Goal: Task Accomplishment & Management: Manage account settings

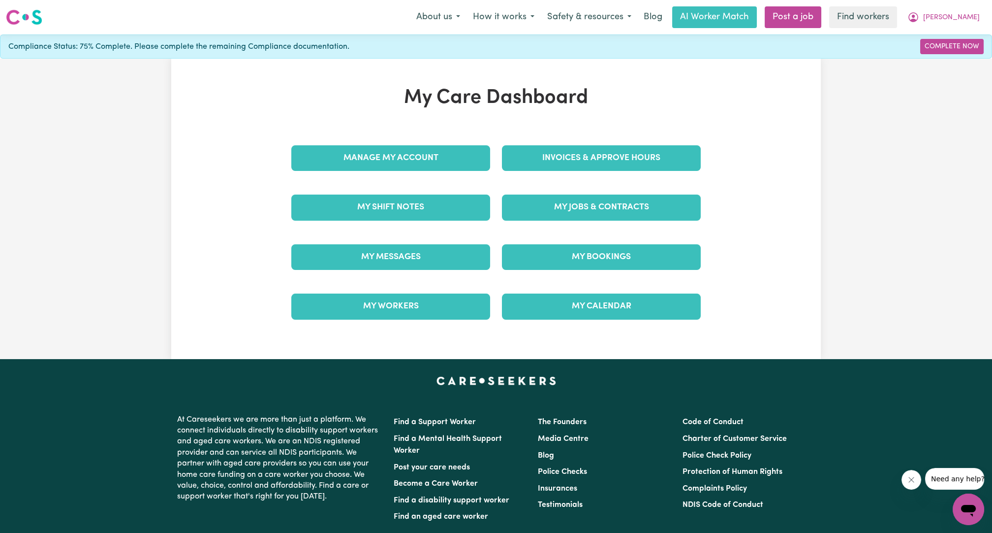
click at [431, 137] on div "Manage My Account" at bounding box center [390, 157] width 211 height 49
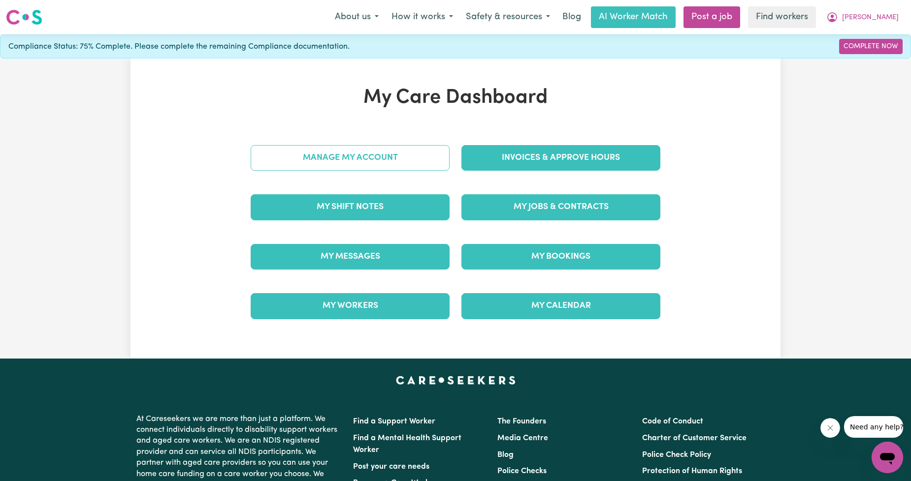
click at [351, 166] on link "Manage My Account" at bounding box center [350, 158] width 199 height 26
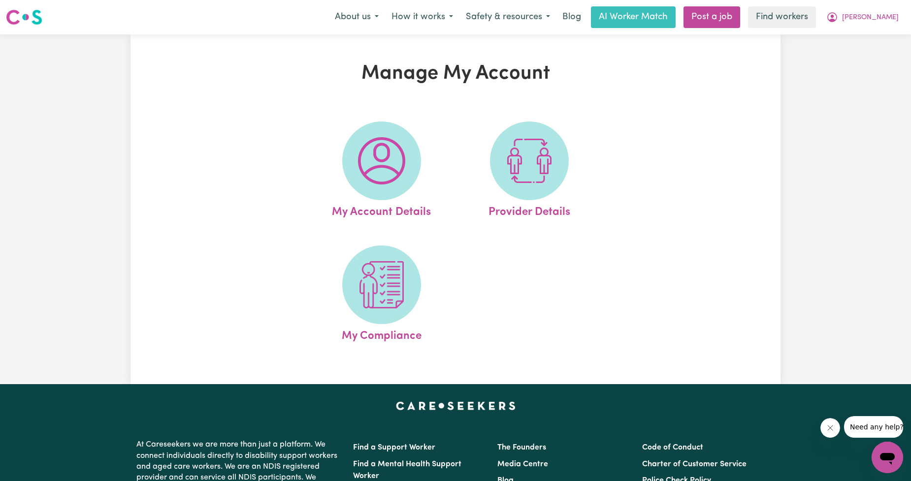
click at [351, 166] on span at bounding box center [381, 161] width 79 height 79
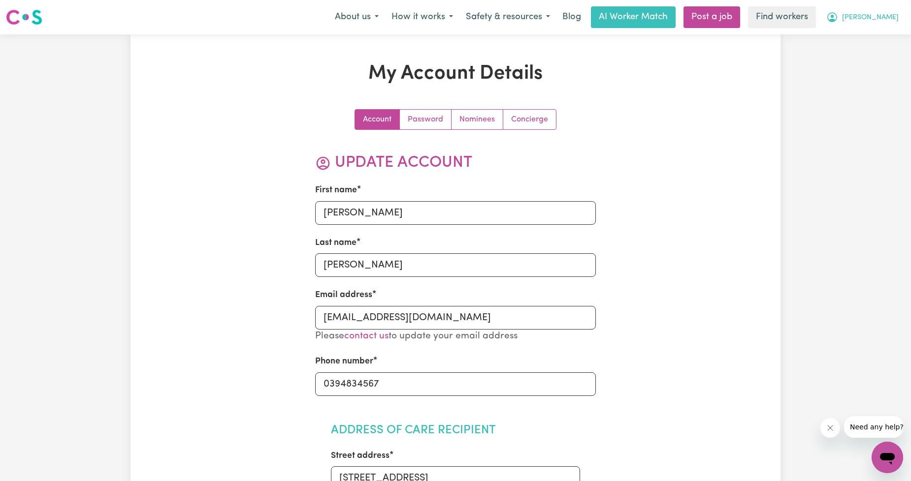
click at [903, 12] on button "[PERSON_NAME]" at bounding box center [862, 17] width 85 height 21
click at [877, 31] on link "My Dashboard" at bounding box center [865, 38] width 78 height 19
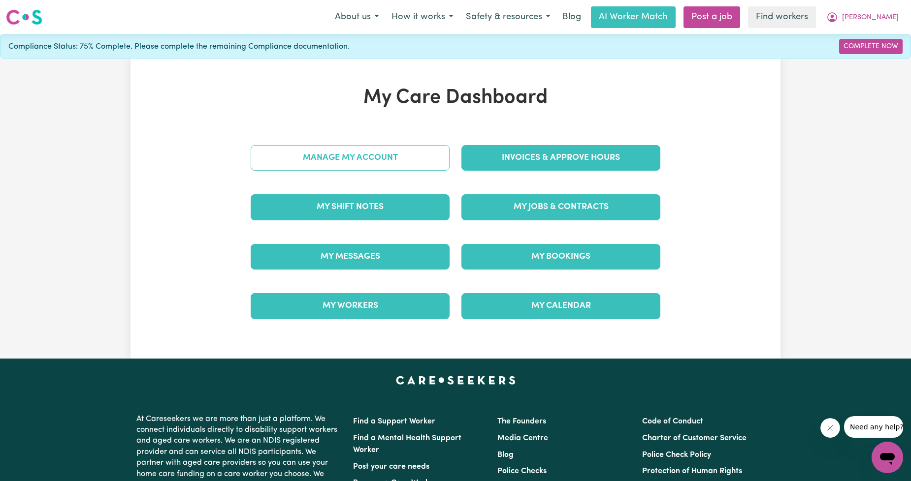
click at [387, 162] on link "Manage My Account" at bounding box center [350, 158] width 199 height 26
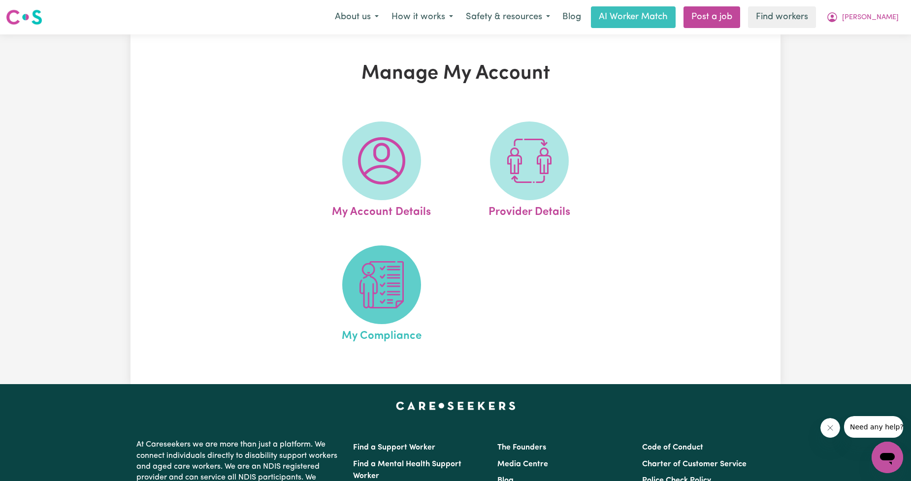
click at [365, 268] on img at bounding box center [381, 284] width 47 height 47
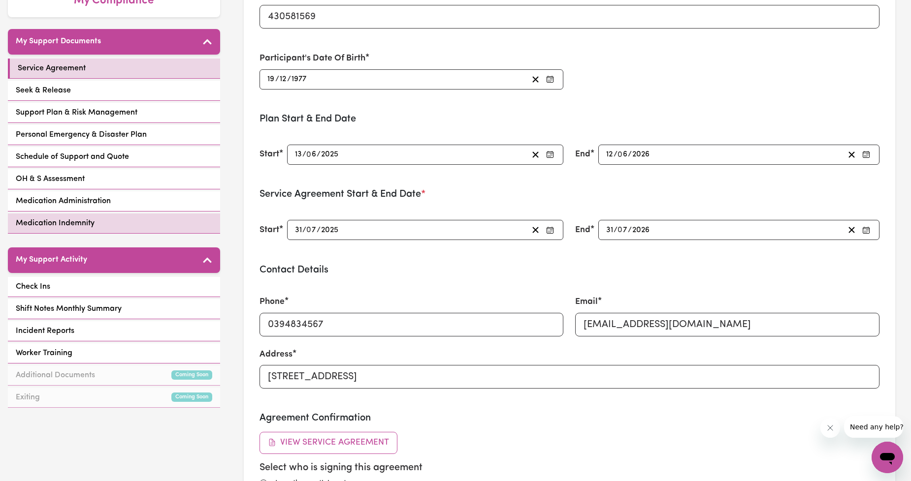
scroll to position [182, 0]
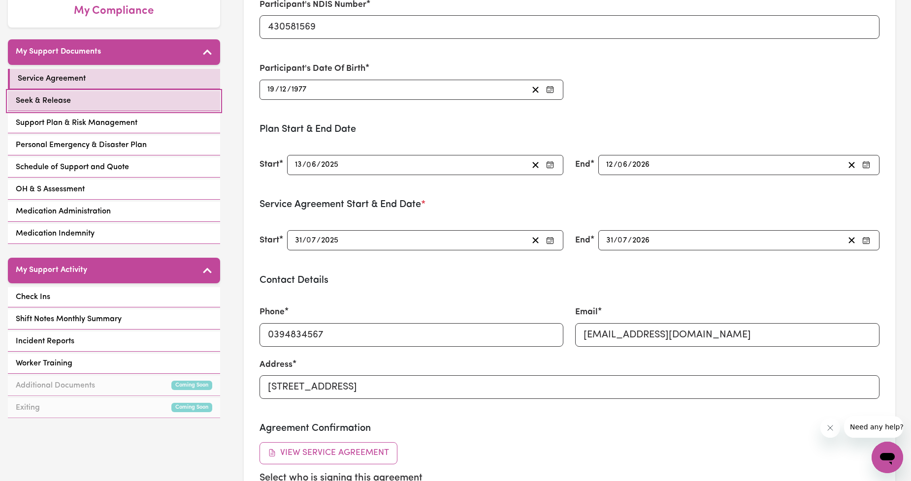
click at [95, 91] on link "Seek & Release" at bounding box center [114, 101] width 212 height 20
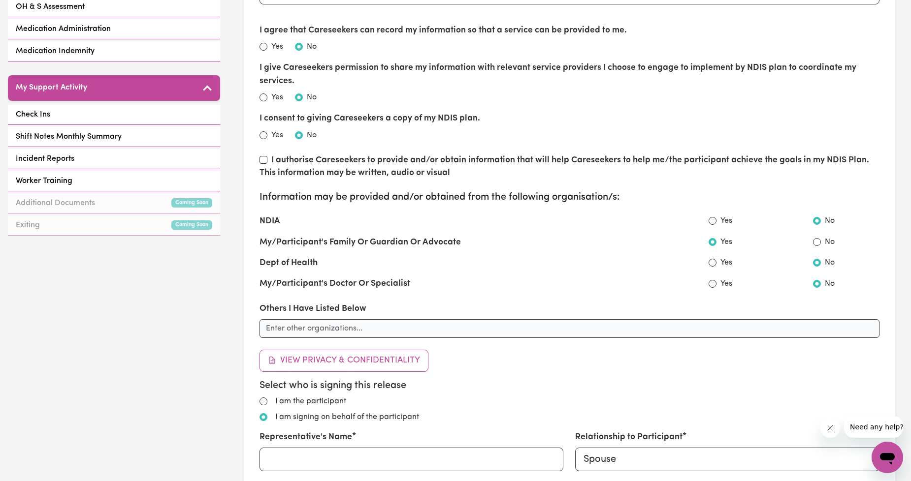
scroll to position [547, 0]
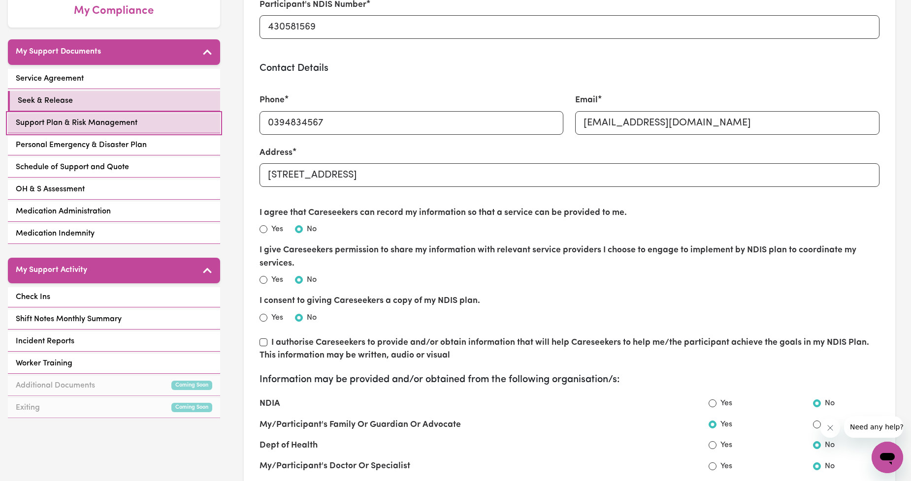
click at [81, 117] on span "Support Plan & Risk Management" at bounding box center [77, 123] width 122 height 12
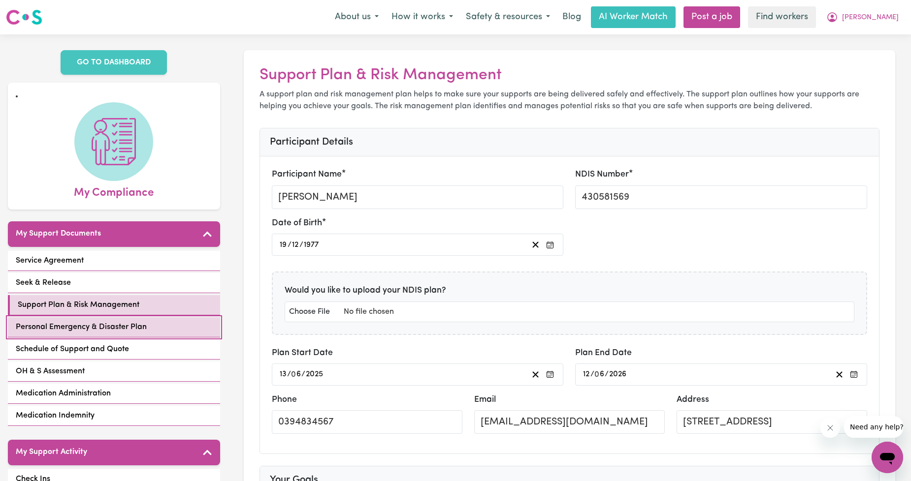
click at [95, 321] on span "Personal Emergency & Disaster Plan" at bounding box center [81, 327] width 131 height 12
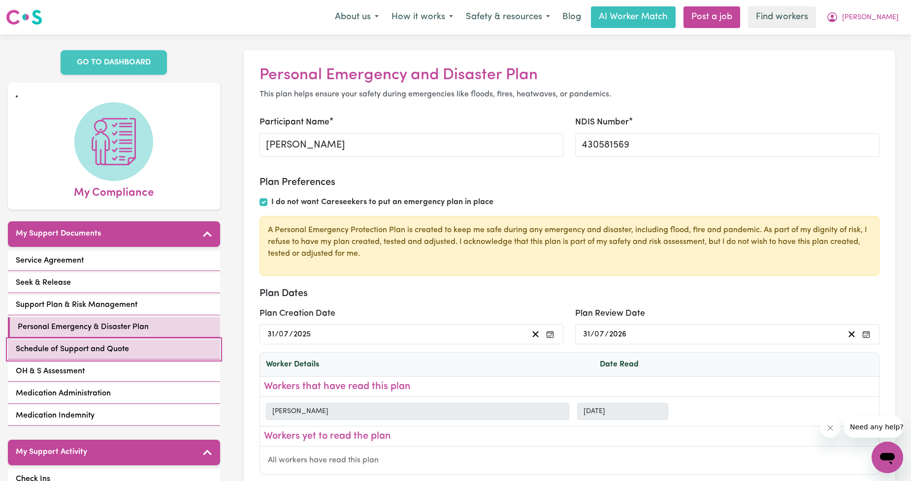
click at [139, 343] on link "Schedule of Support and Quote" at bounding box center [114, 350] width 212 height 20
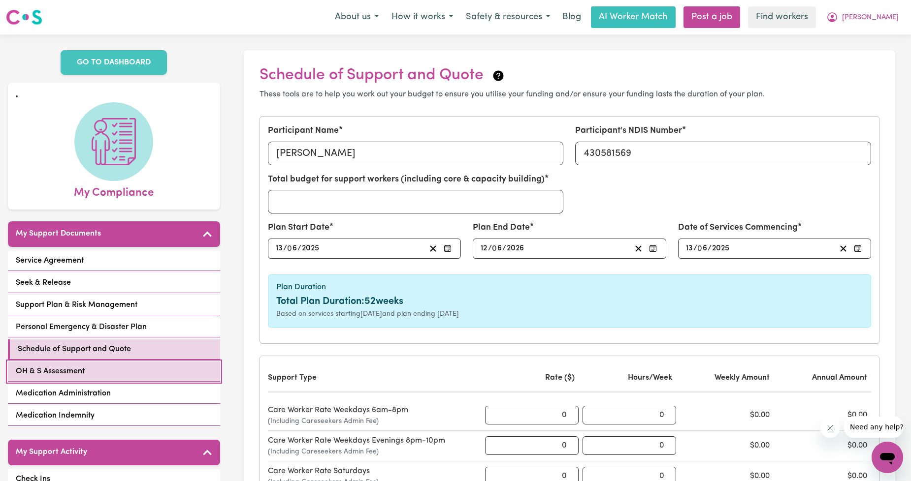
click at [102, 362] on link "OH & S Assessment" at bounding box center [114, 372] width 212 height 20
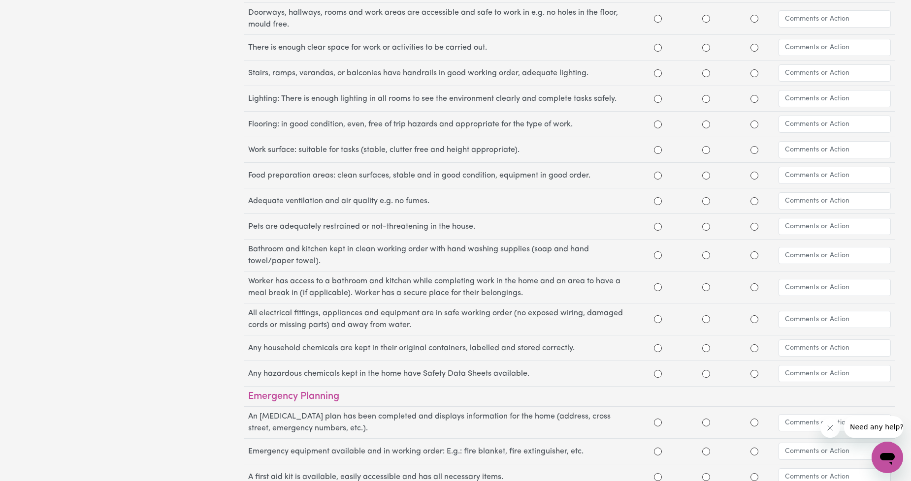
scroll to position [72, 0]
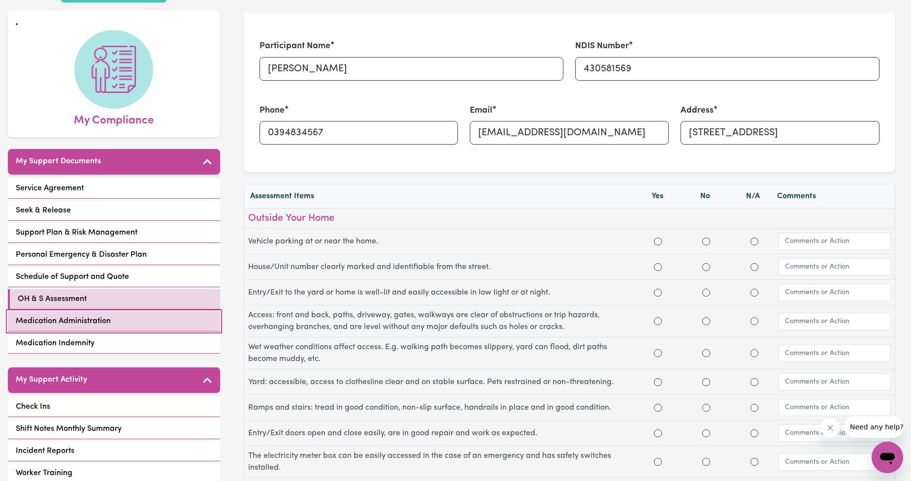
click at [174, 314] on link "Medication Administration" at bounding box center [114, 322] width 212 height 20
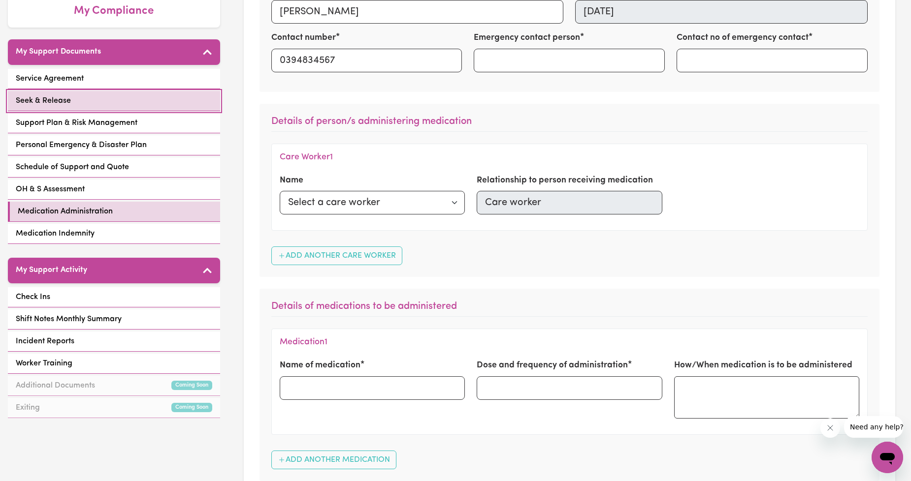
click at [110, 95] on link "Seek & Release" at bounding box center [114, 101] width 212 height 20
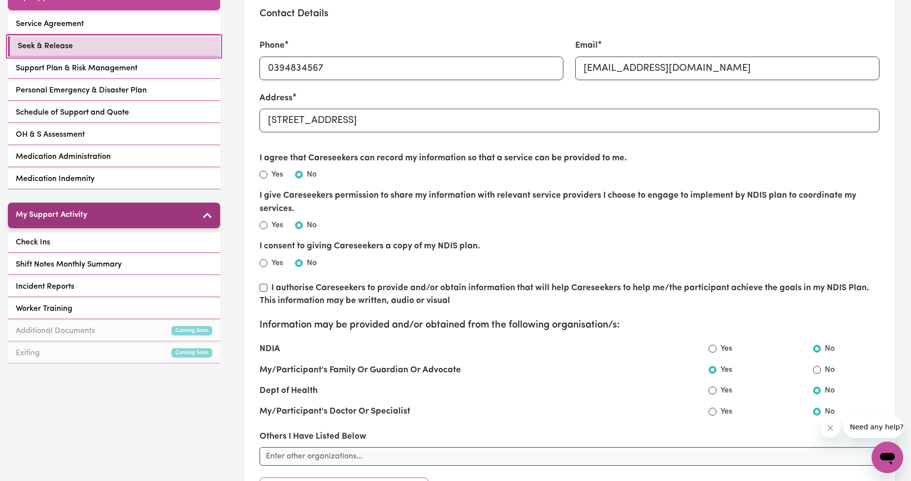
scroll to position [182, 0]
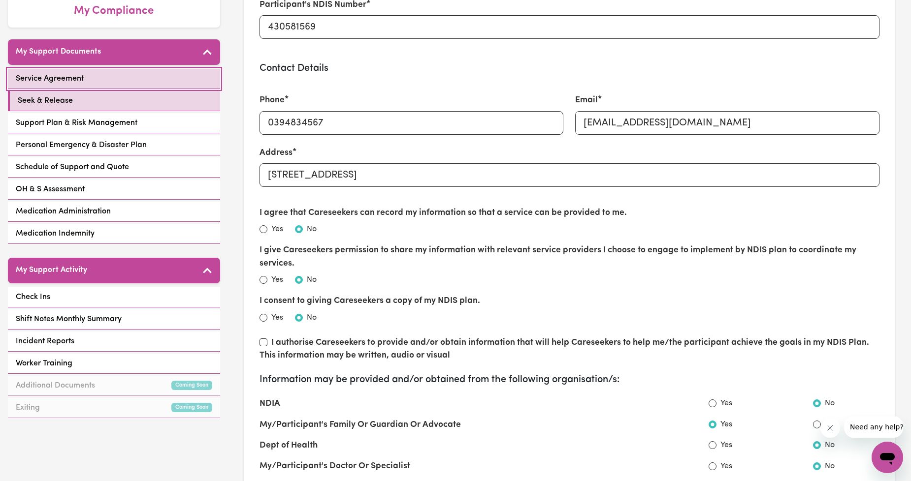
click at [63, 73] on span "Service Agreement" at bounding box center [50, 79] width 68 height 12
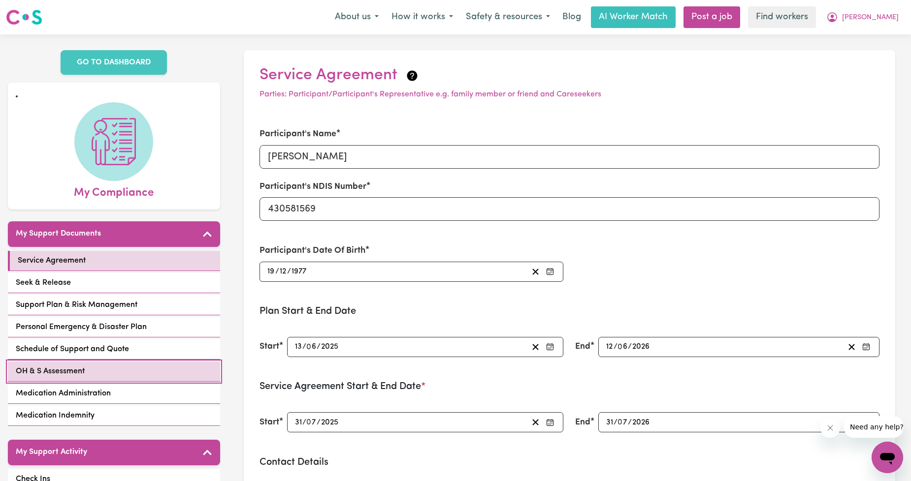
click at [69, 366] on span "OH & S Assessment" at bounding box center [50, 372] width 69 height 12
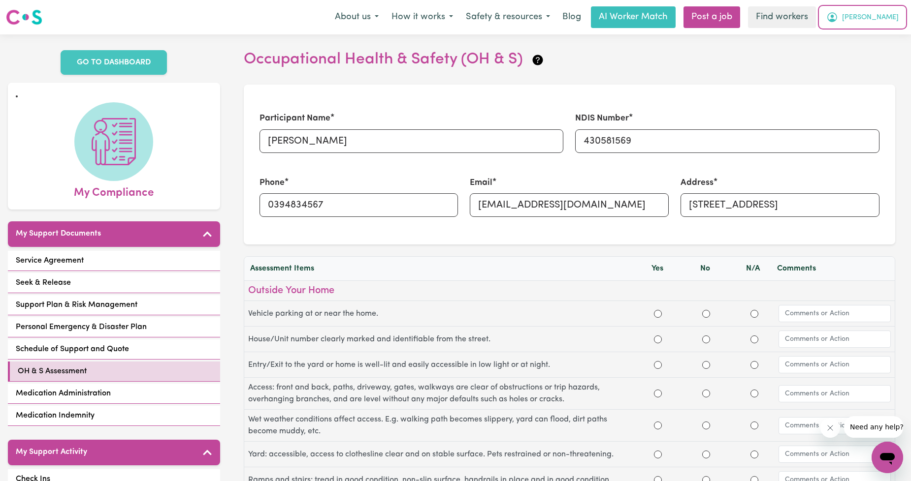
drag, startPoint x: 883, startPoint y: 16, endPoint x: 881, endPoint y: 21, distance: 5.8
click at [838, 16] on icon "My Account" at bounding box center [832, 17] width 12 height 12
click at [868, 38] on link "My Dashboard" at bounding box center [865, 38] width 78 height 19
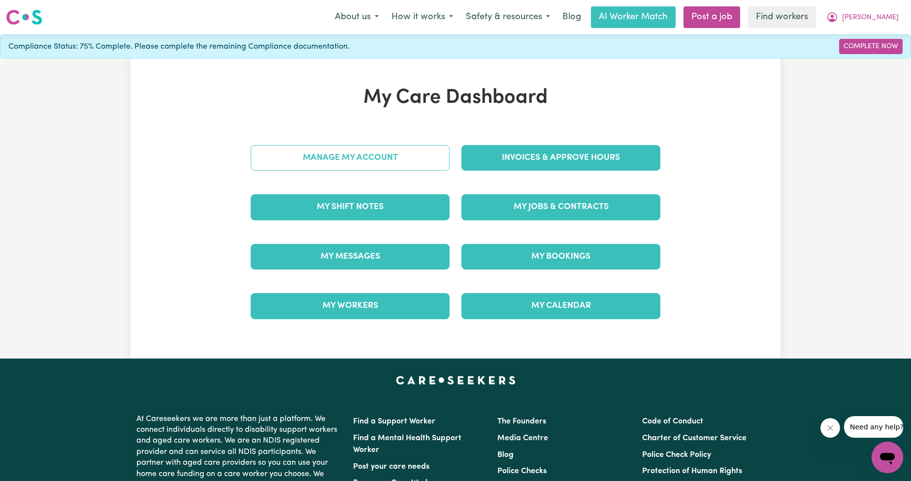
click at [335, 162] on link "Manage My Account" at bounding box center [350, 158] width 199 height 26
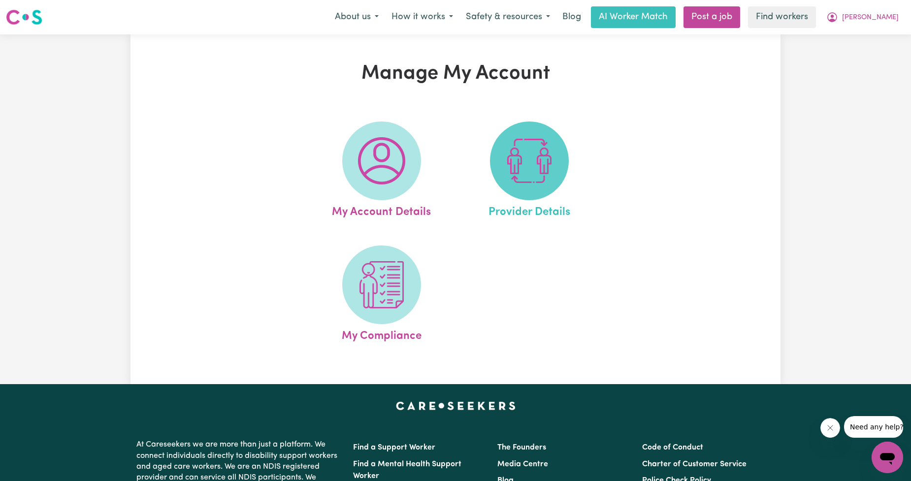
click at [504, 164] on span at bounding box center [529, 161] width 79 height 79
select select "NDIS_FUNDING_PLAN_MANAGED"
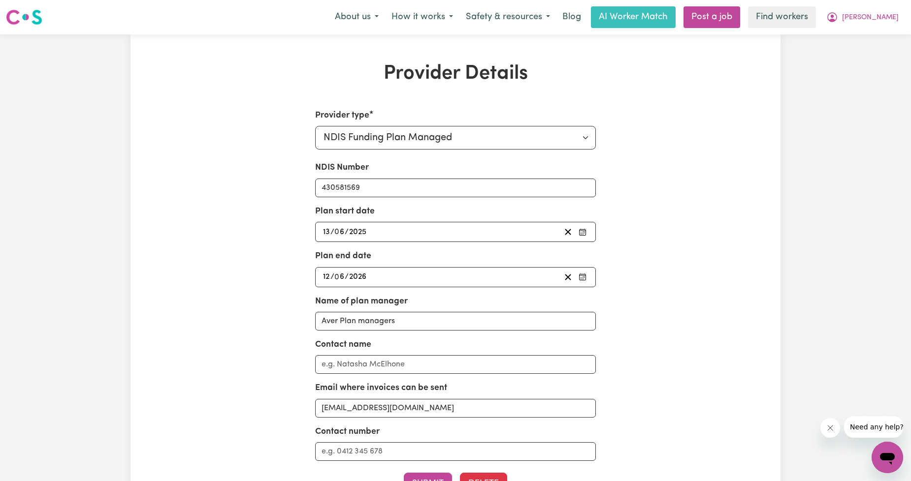
click at [909, 7] on div "Menu About us How it works Safety & resources Blog AI Worker Match Post a job F…" at bounding box center [455, 17] width 911 height 23
click at [897, 13] on button "[PERSON_NAME]" at bounding box center [862, 17] width 85 height 21
click at [879, 52] on link "Logout" at bounding box center [865, 56] width 78 height 19
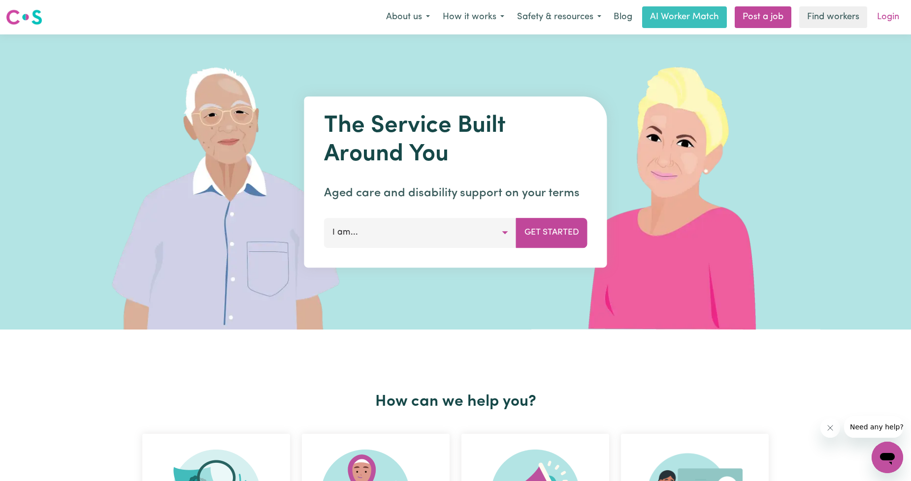
click at [885, 25] on link "Login" at bounding box center [888, 17] width 34 height 22
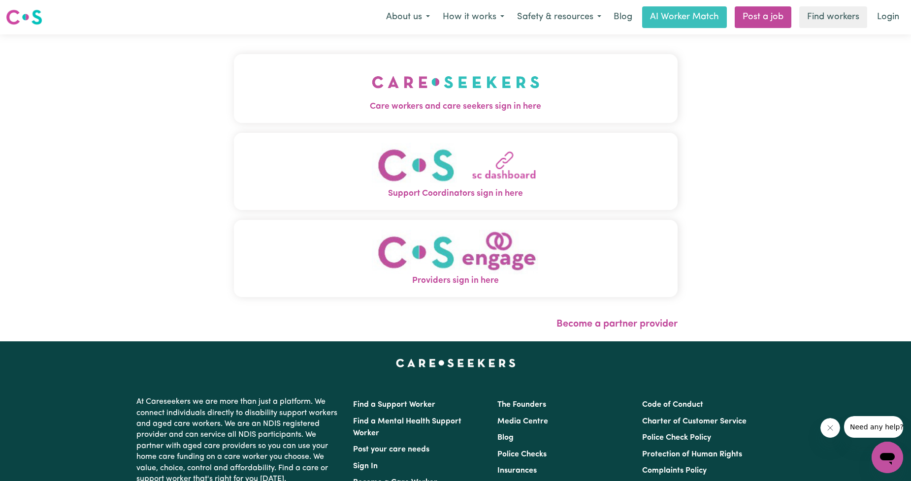
click at [589, 93] on button "Care workers and care seekers sign in here" at bounding box center [455, 88] width 443 height 69
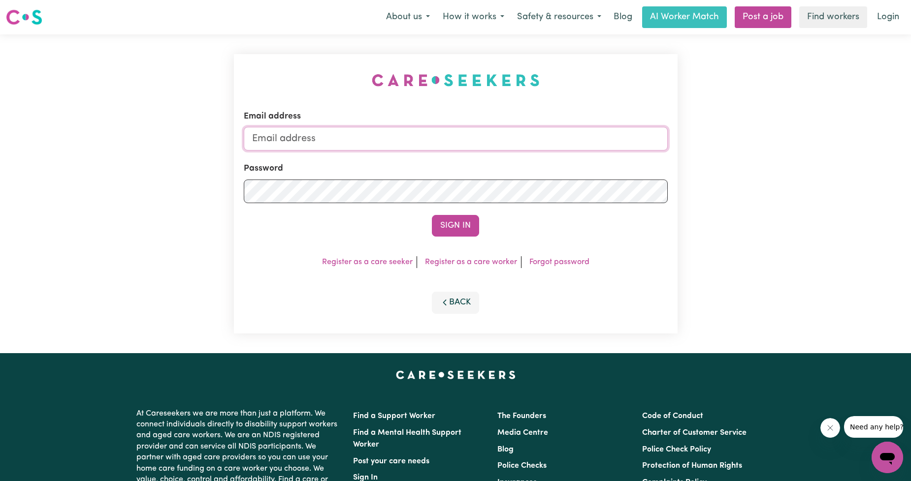
drag, startPoint x: 514, startPoint y: 150, endPoint x: 508, endPoint y: 145, distance: 7.7
click at [514, 150] on input "Email address" at bounding box center [456, 139] width 424 height 24
click at [453, 143] on input "[PERSON_NAME][EMAIL_ADDRESS][DOMAIN_NAME]" at bounding box center [456, 139] width 424 height 24
drag, startPoint x: 303, startPoint y: 138, endPoint x: 523, endPoint y: 143, distance: 220.1
click at [523, 143] on input "[EMAIL_ADDRESS][PERSON_NAME][DOMAIN_NAME]" at bounding box center [456, 139] width 424 height 24
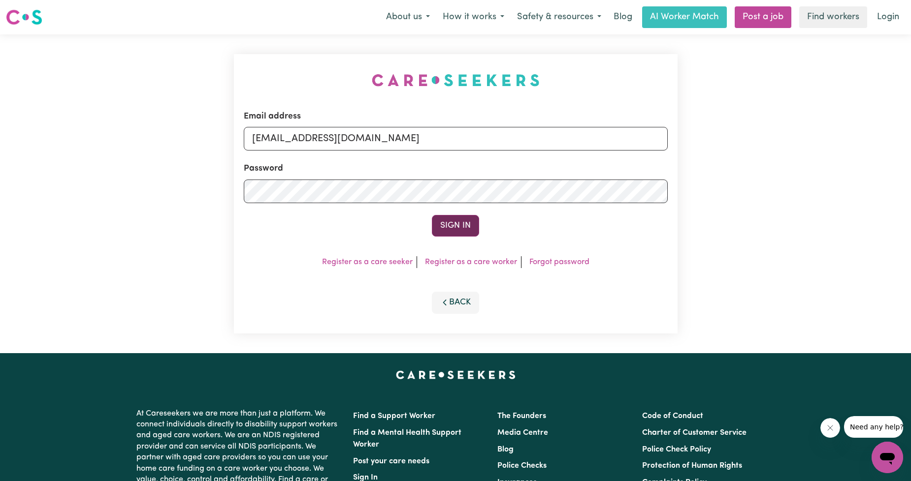
type input "[EMAIL_ADDRESS][DOMAIN_NAME]"
click at [455, 221] on button "Sign In" at bounding box center [455, 226] width 47 height 22
